Goal: Transaction & Acquisition: Subscribe to service/newsletter

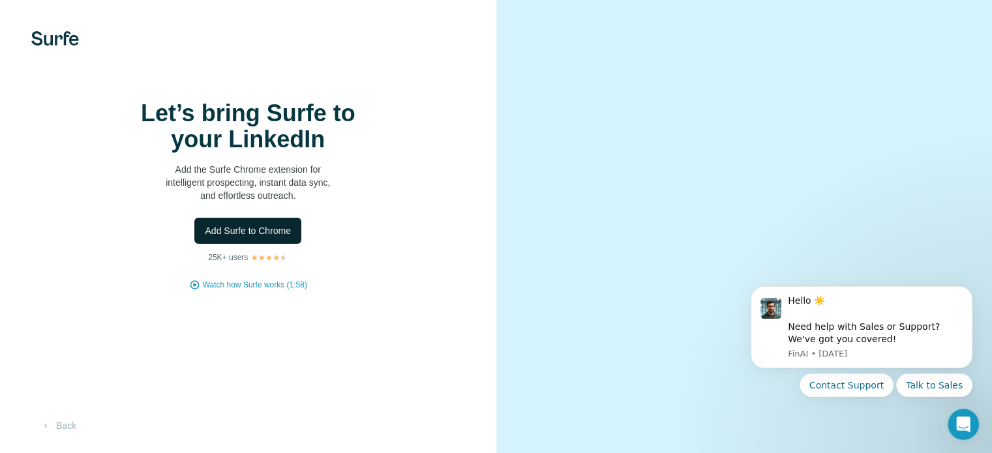
click at [254, 237] on span "Add Surfe to Chrome" at bounding box center [248, 230] width 86 height 13
